Goal: Task Accomplishment & Management: Manage account settings

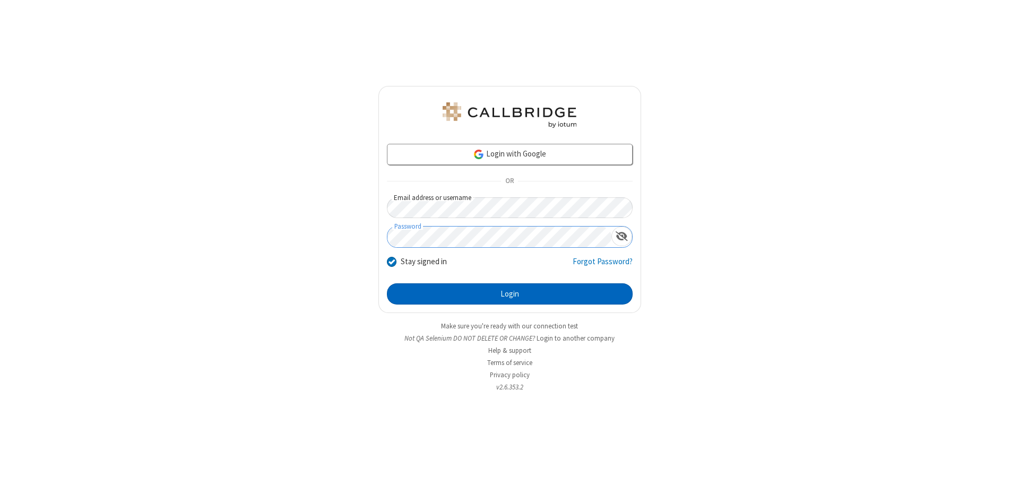
click at [509, 294] on button "Login" at bounding box center [510, 293] width 246 height 21
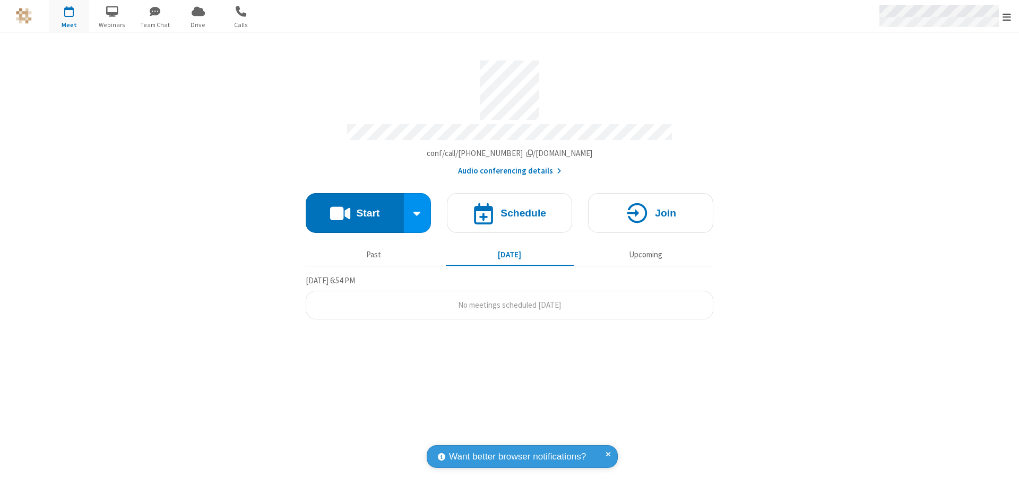
click at [1007, 16] on span "Open menu" at bounding box center [1006, 17] width 8 height 11
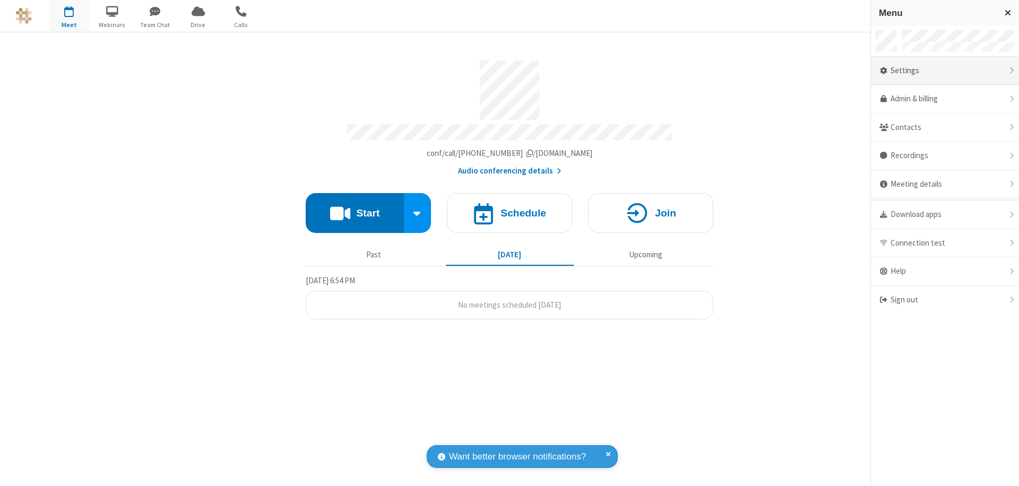
click at [945, 71] on div "Settings" at bounding box center [945, 71] width 148 height 29
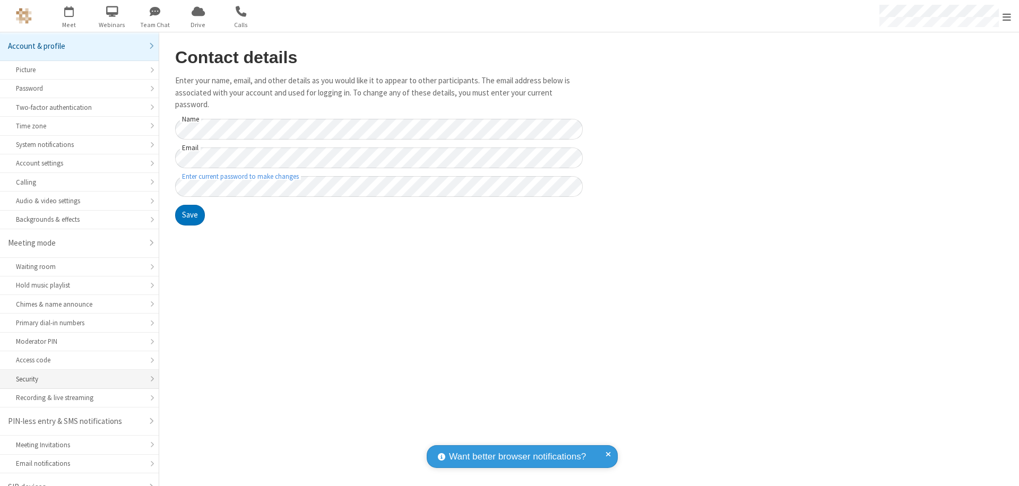
click at [75, 374] on div "Security" at bounding box center [79, 379] width 127 height 10
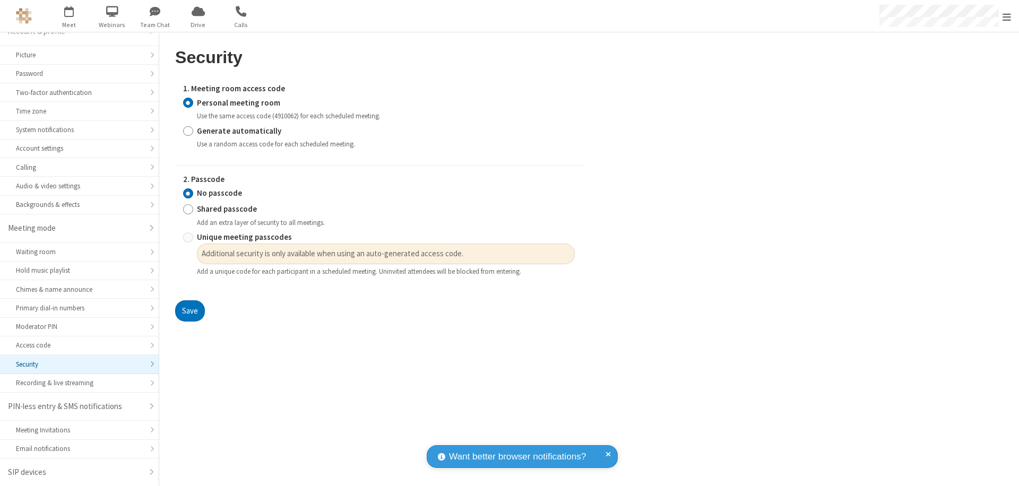
click at [188, 131] on input "Generate automatically" at bounding box center [188, 130] width 10 height 11
radio input "true"
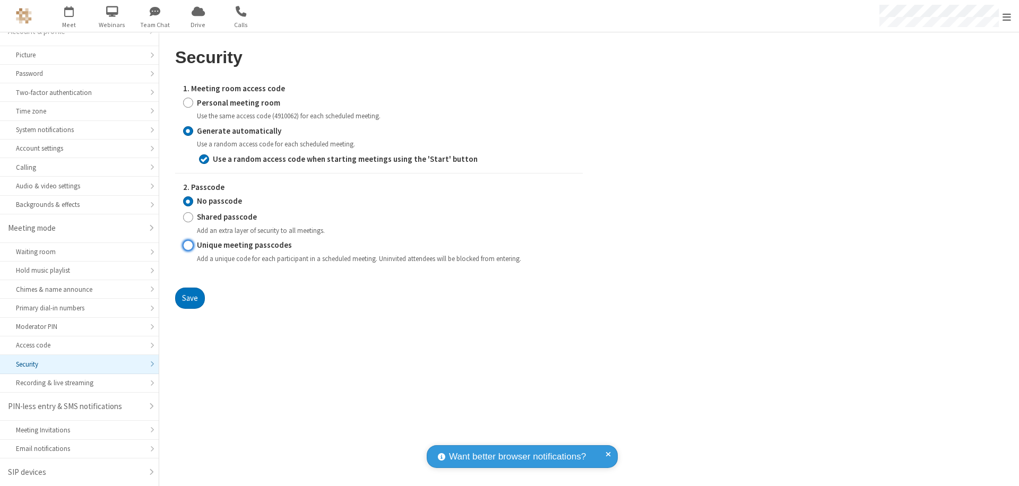
click at [188, 245] on input "Unique meeting passcodes" at bounding box center [188, 245] width 10 height 11
radio input "true"
click at [189, 298] on button "Save" at bounding box center [190, 298] width 30 height 21
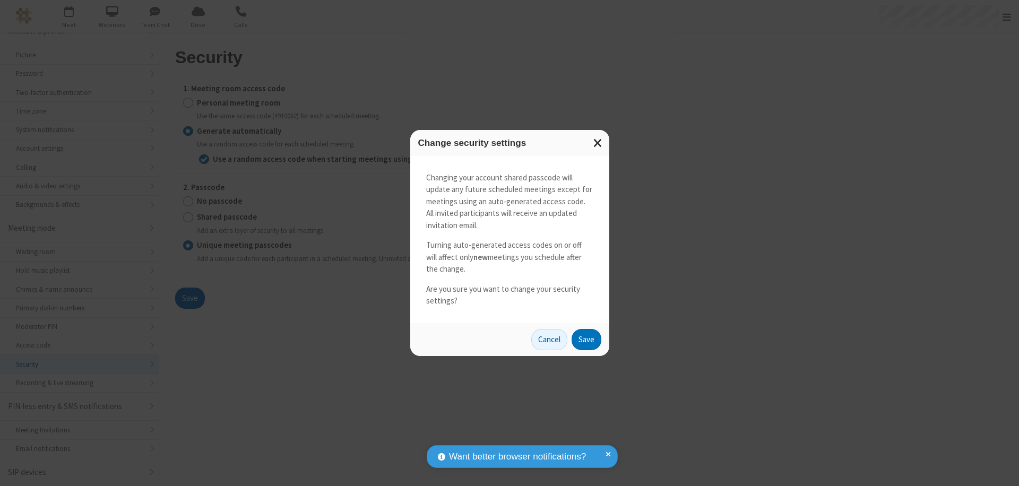
click at [586, 339] on button "Save" at bounding box center [587, 339] width 30 height 21
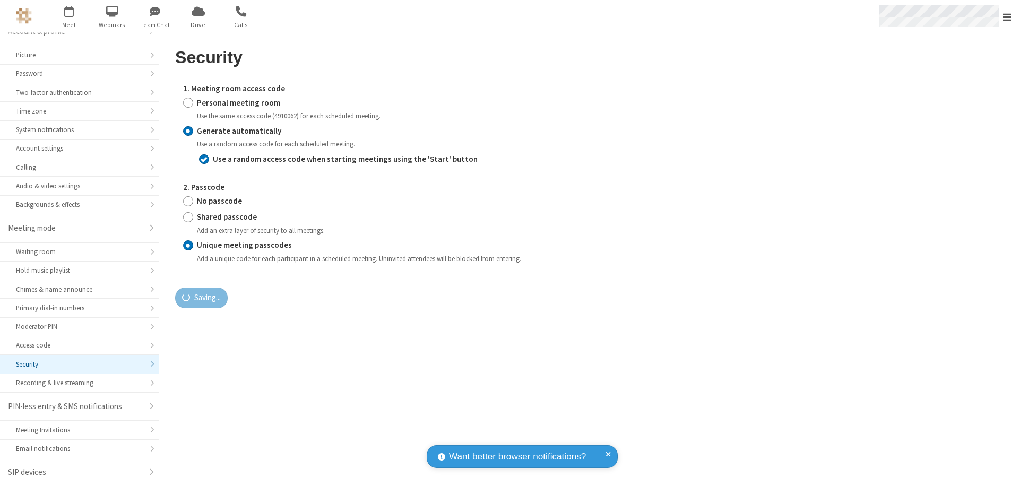
click at [1007, 16] on span "Open menu" at bounding box center [1006, 17] width 8 height 11
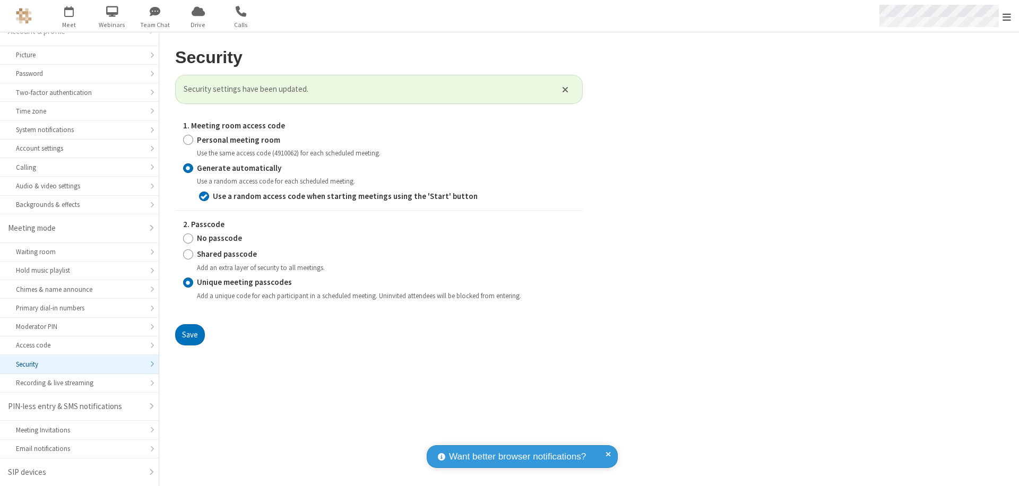
click at [69, 16] on span "button" at bounding box center [69, 11] width 40 height 18
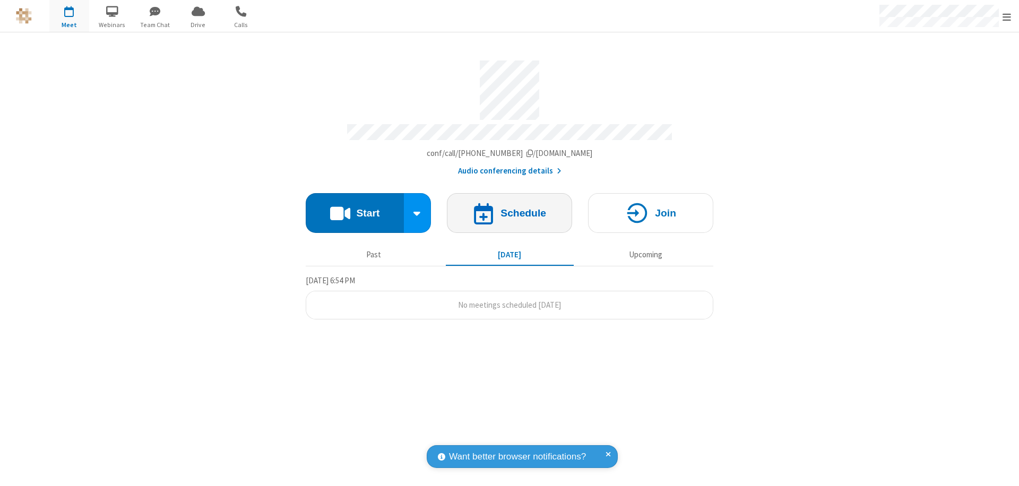
click at [509, 208] on h4 "Schedule" at bounding box center [523, 213] width 46 height 10
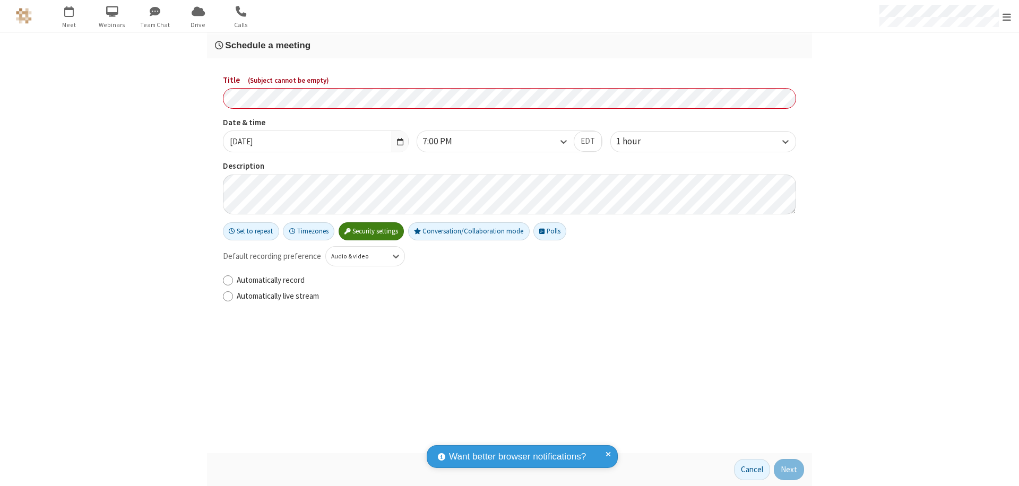
click at [509, 45] on h3 "Schedule a meeting" at bounding box center [509, 45] width 589 height 10
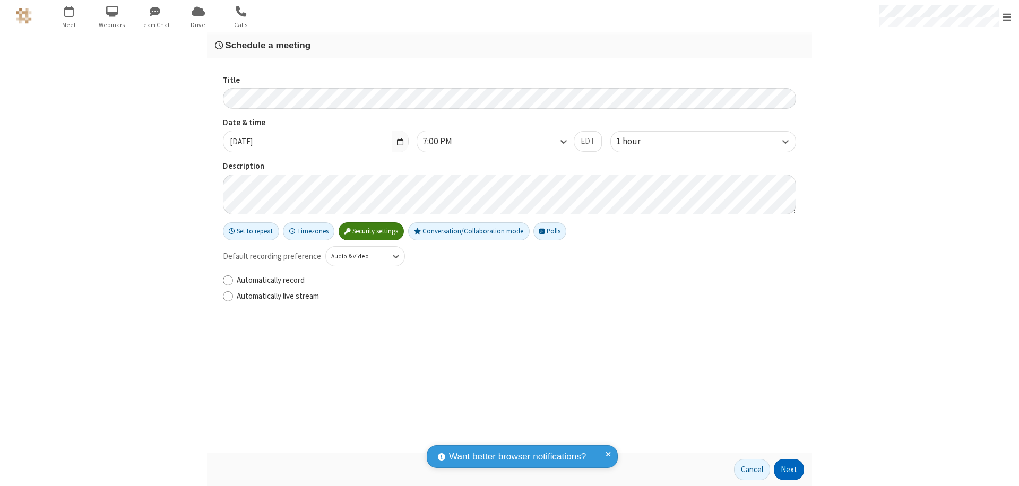
click at [789, 470] on button "Next" at bounding box center [789, 469] width 30 height 21
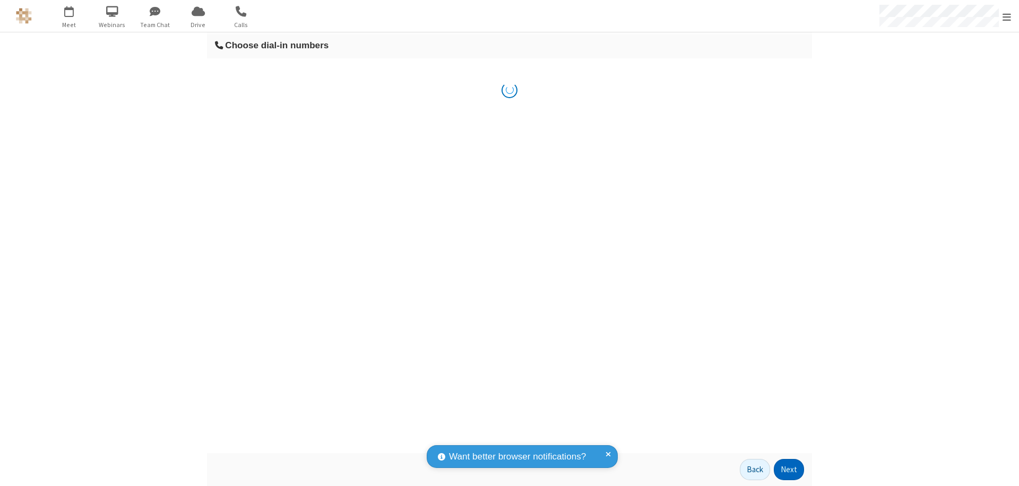
click at [789, 470] on button "Next" at bounding box center [789, 469] width 30 height 21
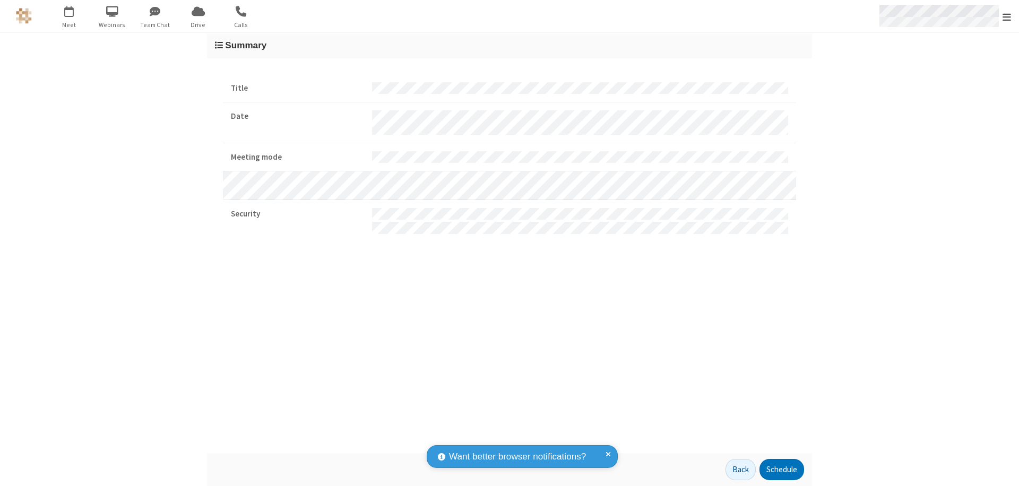
click at [1007, 16] on span "Open menu" at bounding box center [1006, 17] width 8 height 11
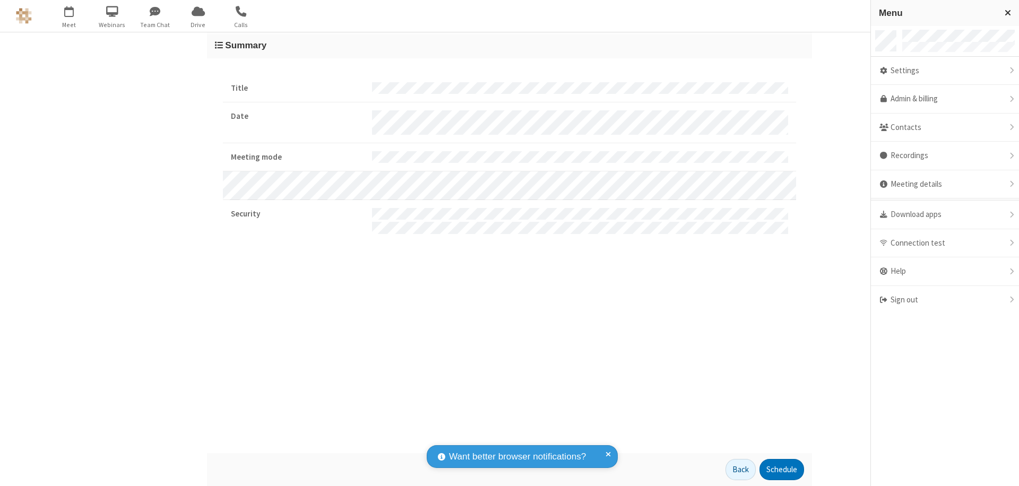
click at [945, 71] on div "Settings" at bounding box center [945, 71] width 148 height 29
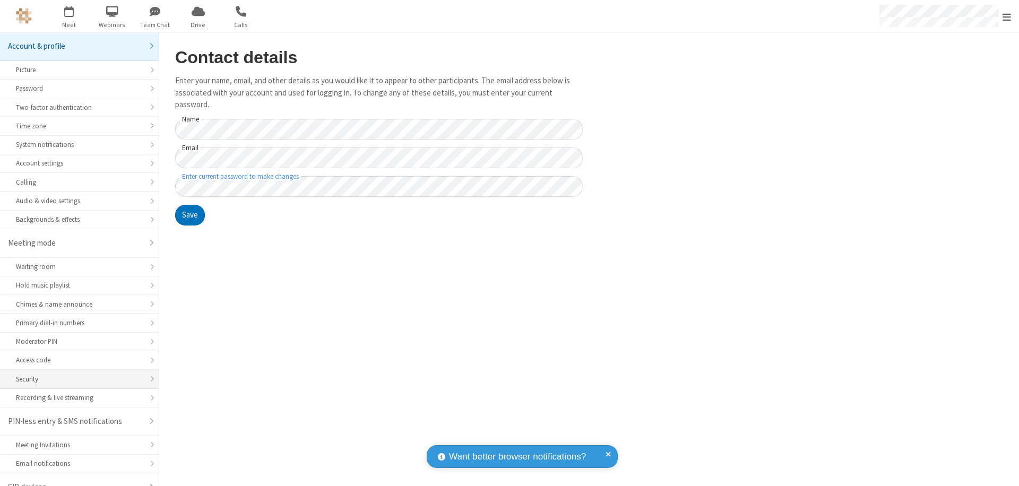
click at [75, 374] on div "Security" at bounding box center [79, 379] width 127 height 10
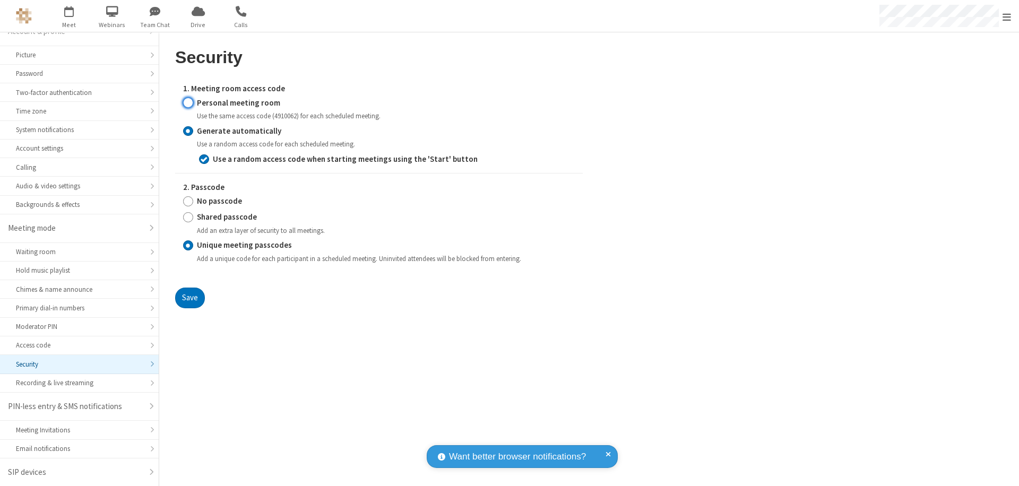
click at [188, 102] on input "Personal meeting room" at bounding box center [188, 102] width 10 height 11
radio input "true"
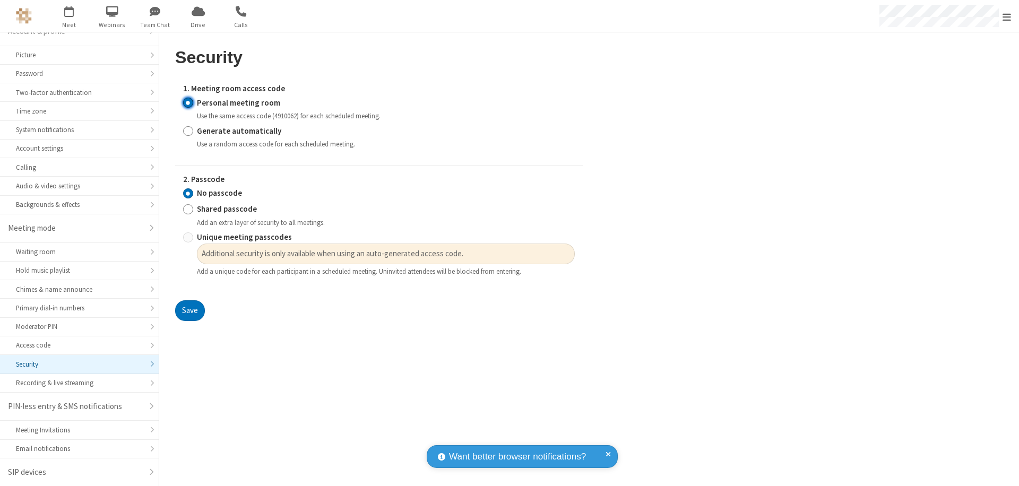
click at [188, 193] on input "No passcode" at bounding box center [188, 193] width 10 height 11
click at [189, 311] on button "Save" at bounding box center [190, 310] width 30 height 21
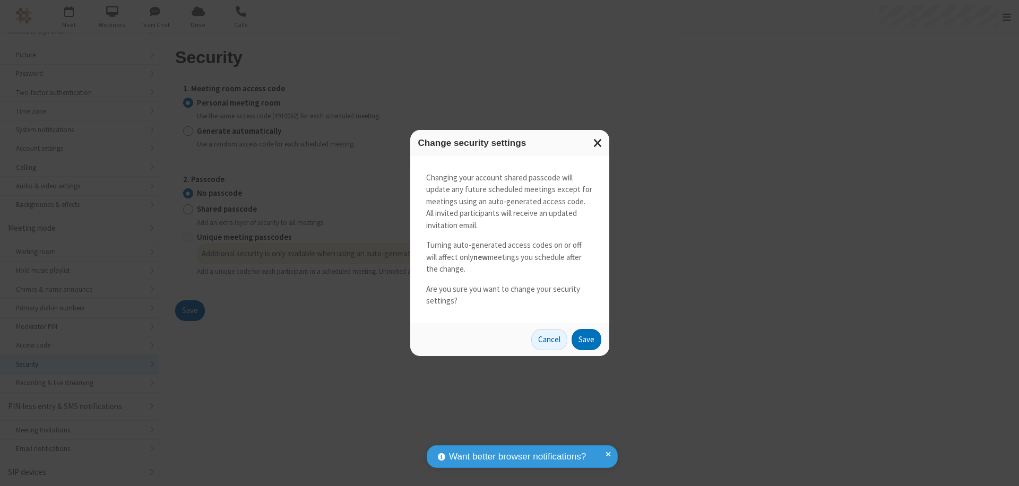
click at [586, 339] on button "Save" at bounding box center [587, 339] width 30 height 21
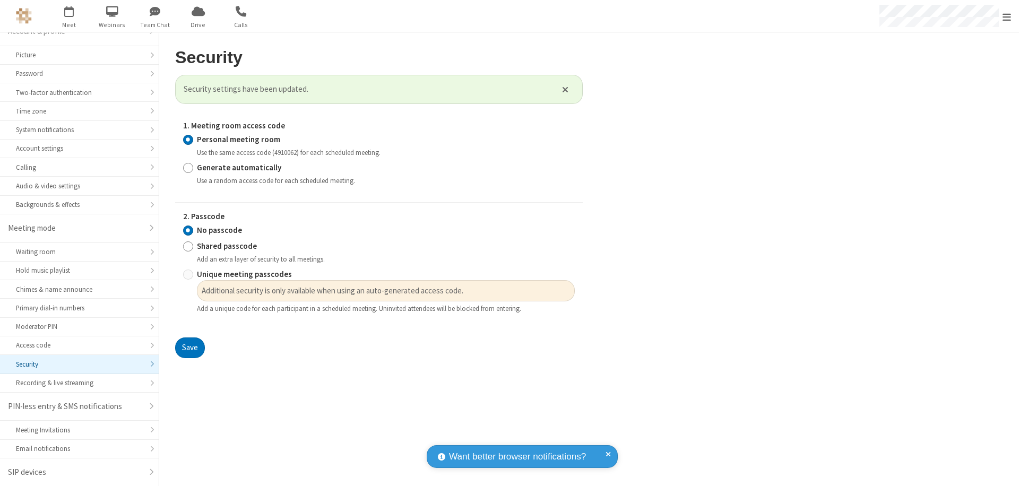
click at [1007, 16] on span "Open menu" at bounding box center [1006, 17] width 8 height 11
